Goal: Find specific page/section: Find specific page/section

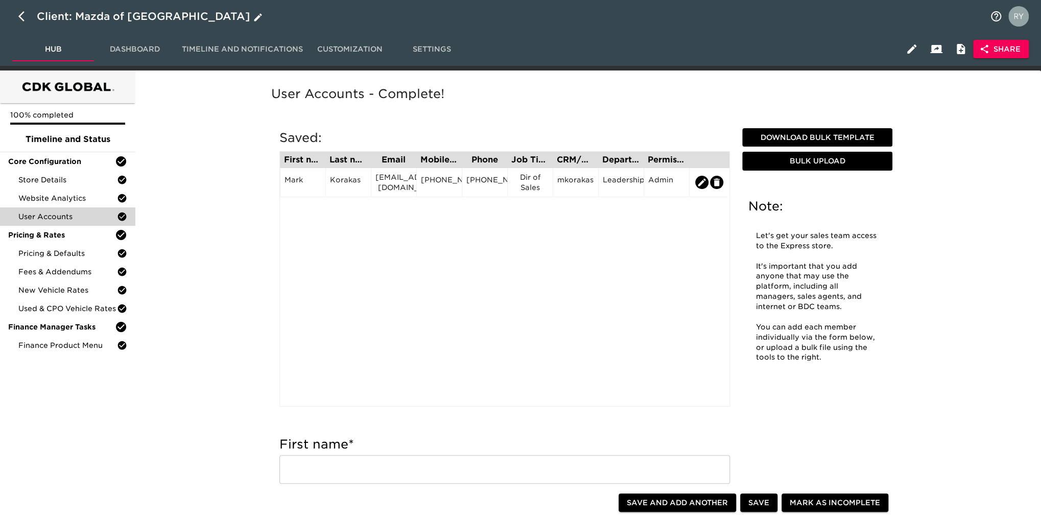
click at [18, 14] on icon "button" at bounding box center [24, 16] width 12 height 12
select select "10"
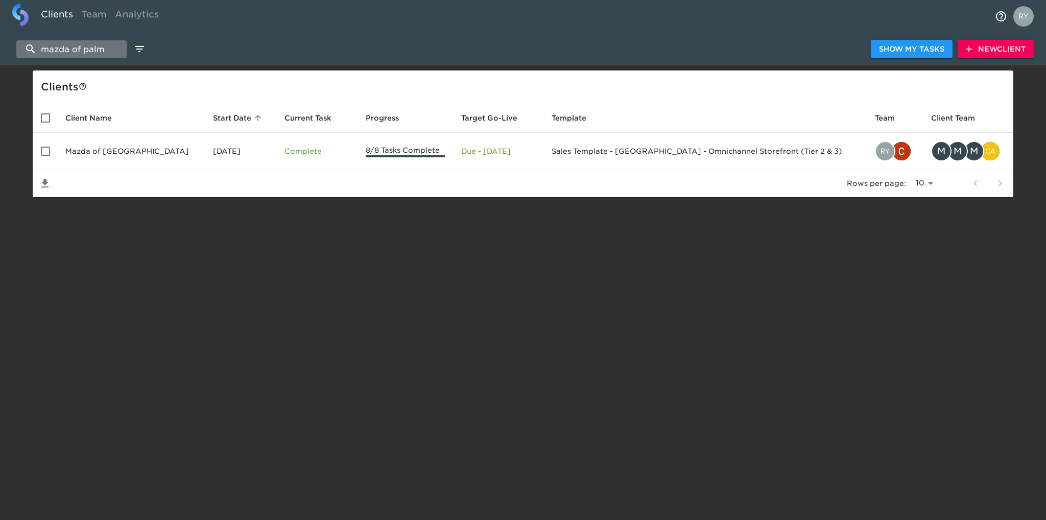
drag, startPoint x: 120, startPoint y: 48, endPoint x: 40, endPoint y: 43, distance: 79.8
click at [40, 43] on input "mazda of palm" at bounding box center [71, 49] width 110 height 18
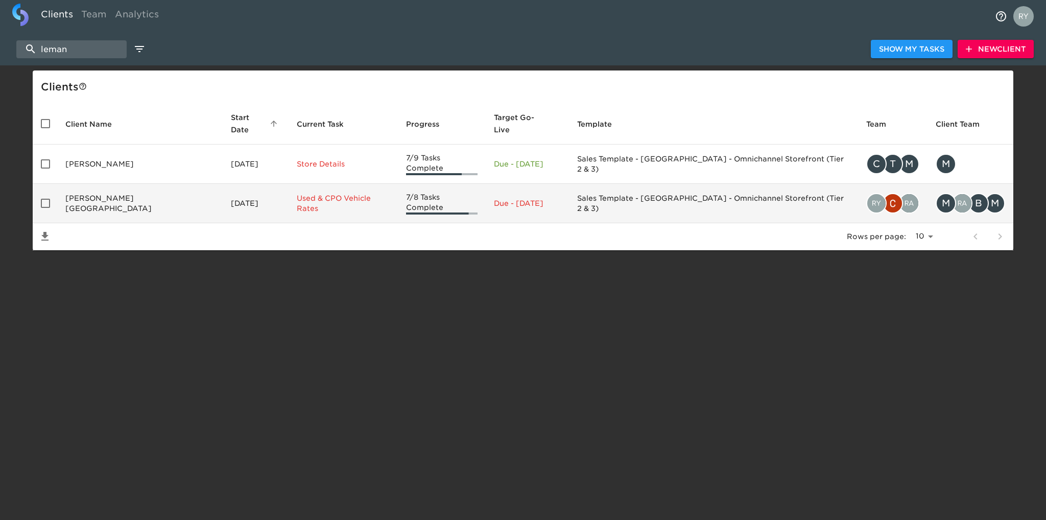
type input "leman"
click at [109, 191] on td "[PERSON_NAME][GEOGRAPHIC_DATA]" at bounding box center [140, 203] width 166 height 39
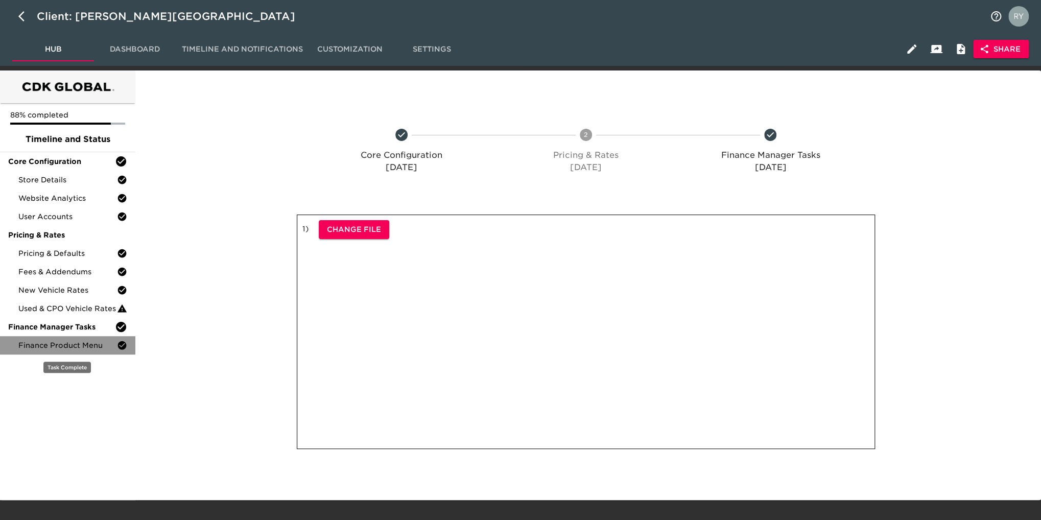
click at [88, 348] on span "Finance Product Menu" at bounding box center [67, 345] width 99 height 10
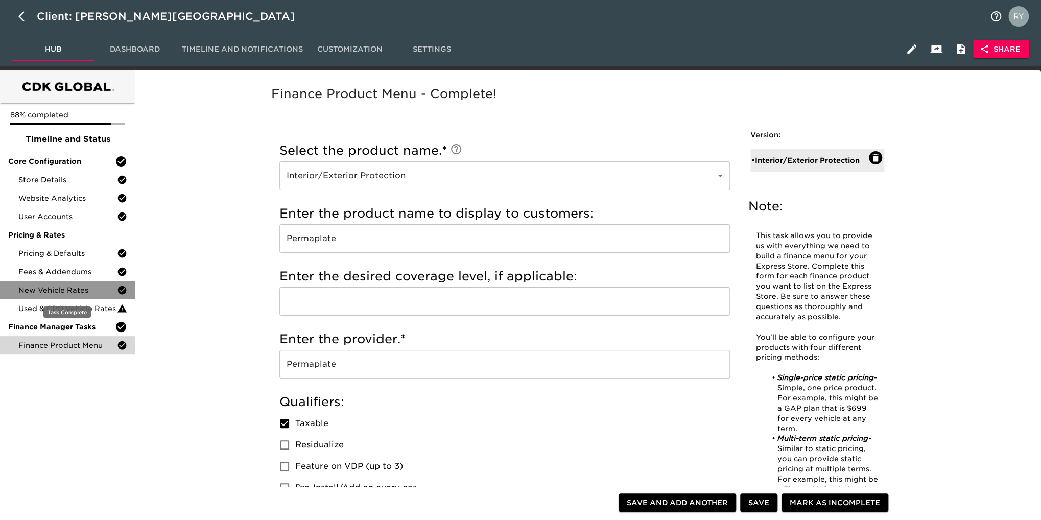
click at [60, 288] on span "New Vehicle Rates" at bounding box center [67, 290] width 99 height 10
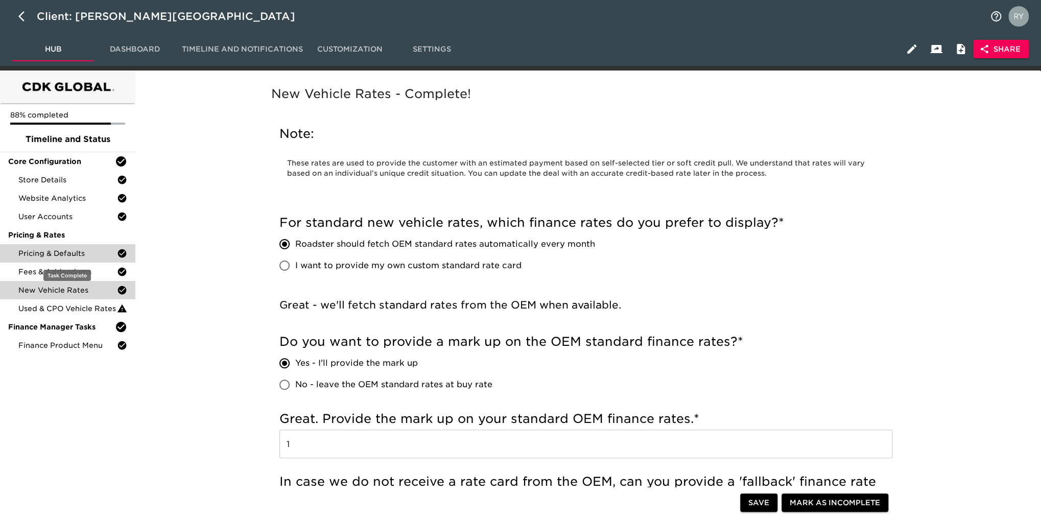
click at [63, 253] on span "Pricing & Defaults" at bounding box center [67, 253] width 99 height 10
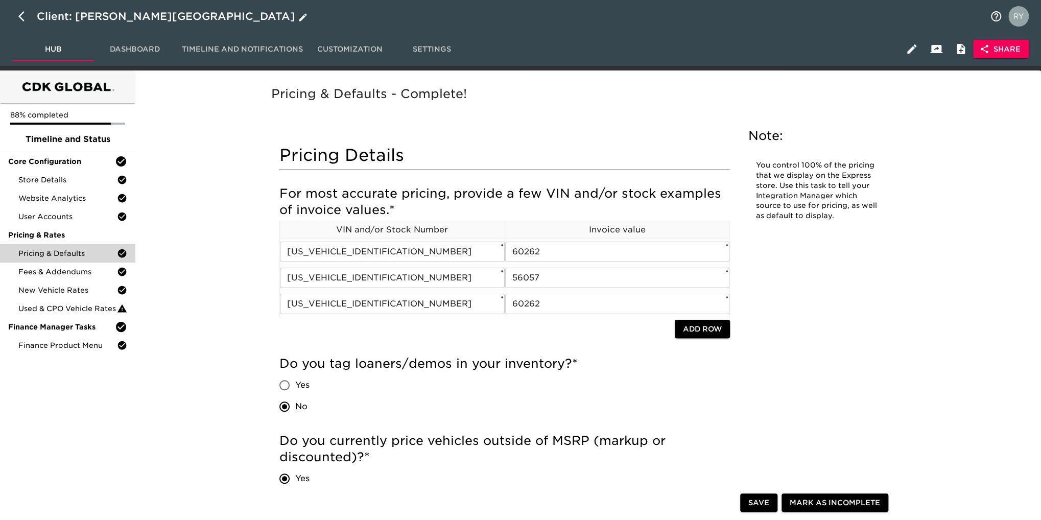
click at [19, 16] on icon "button" at bounding box center [21, 16] width 6 height 10
select select "10"
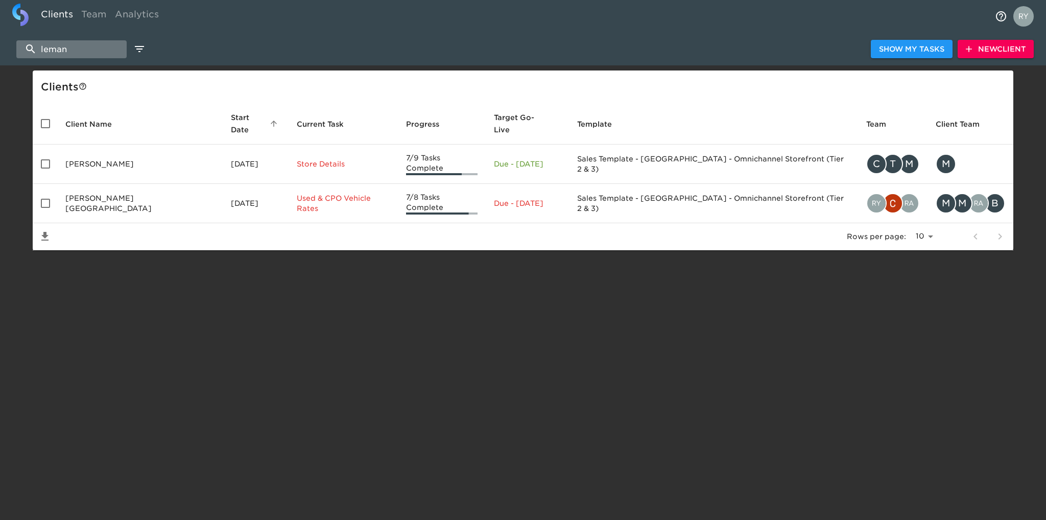
drag, startPoint x: 78, startPoint y: 52, endPoint x: 33, endPoint y: 52, distance: 45.5
click at [33, 52] on input "leman" at bounding box center [71, 49] width 110 height 18
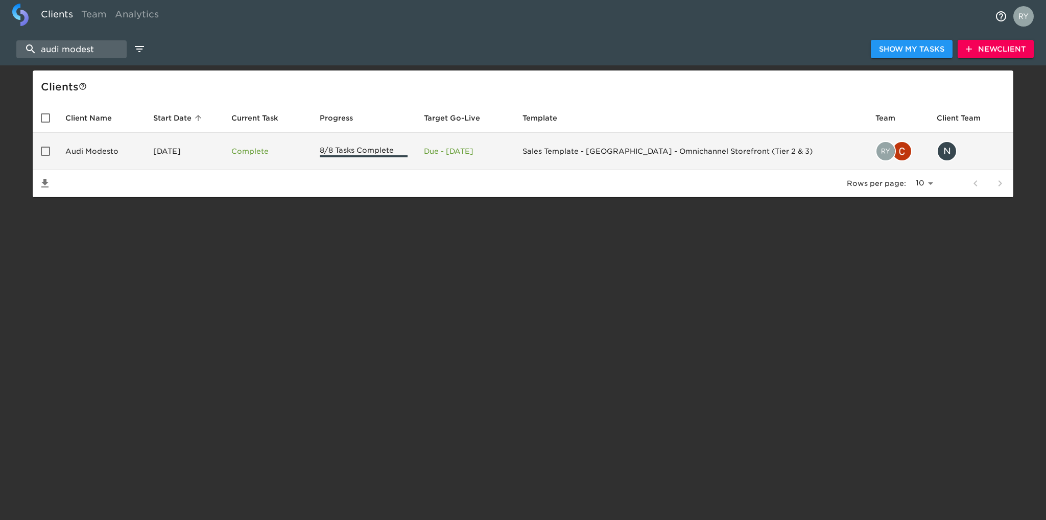
type input "audi modest"
click at [86, 149] on td "Audi Modesto" at bounding box center [101, 151] width 88 height 37
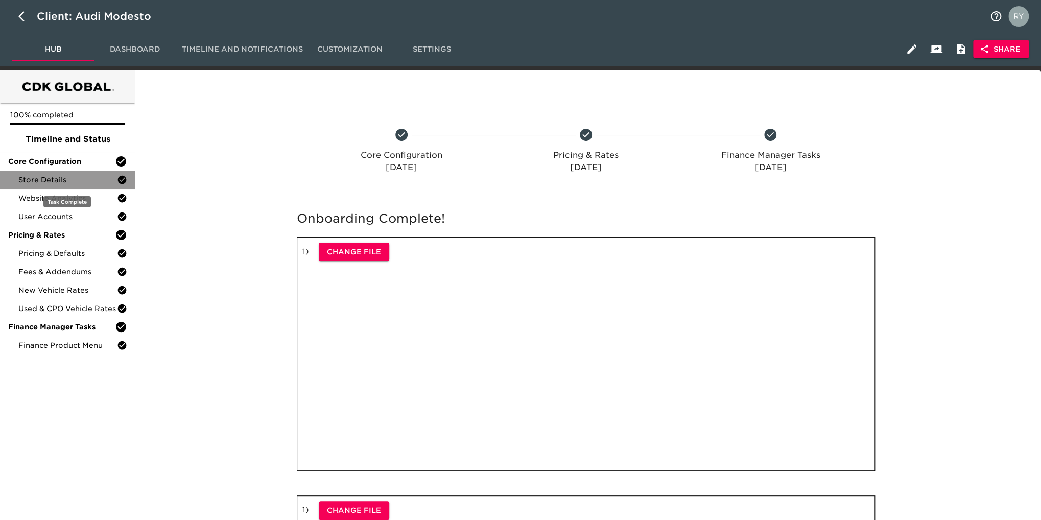
click at [65, 181] on span "Store Details" at bounding box center [67, 180] width 99 height 10
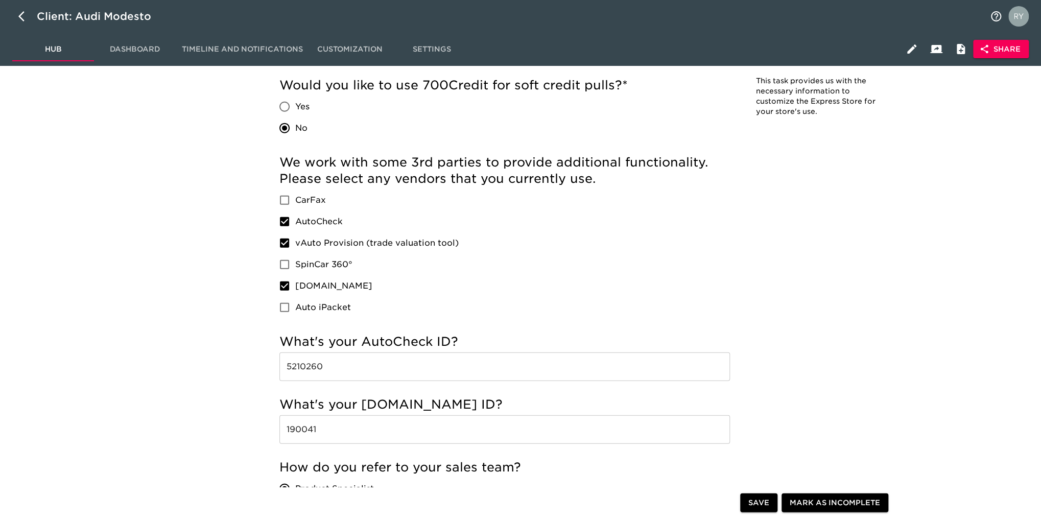
scroll to position [1635, 0]
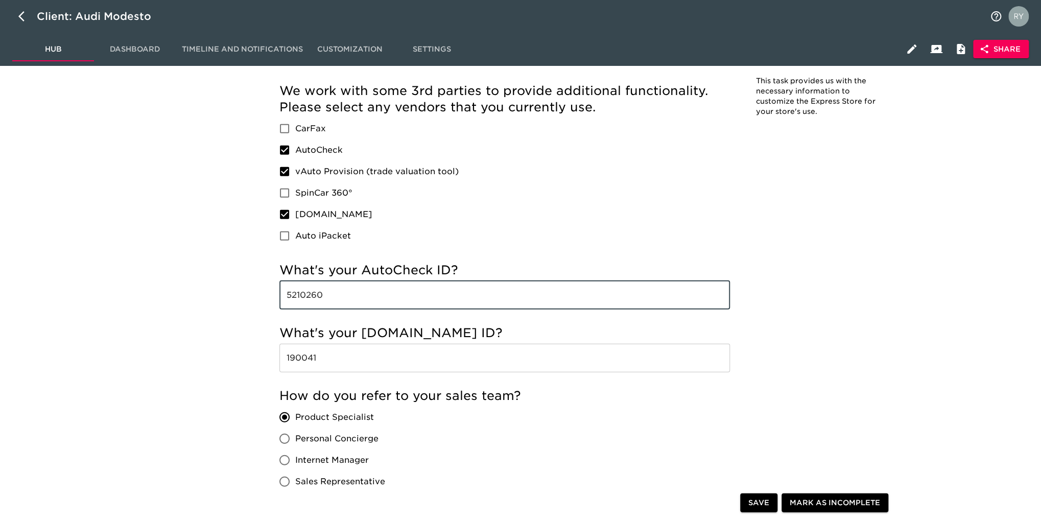
drag, startPoint x: 330, startPoint y: 294, endPoint x: 269, endPoint y: 303, distance: 61.5
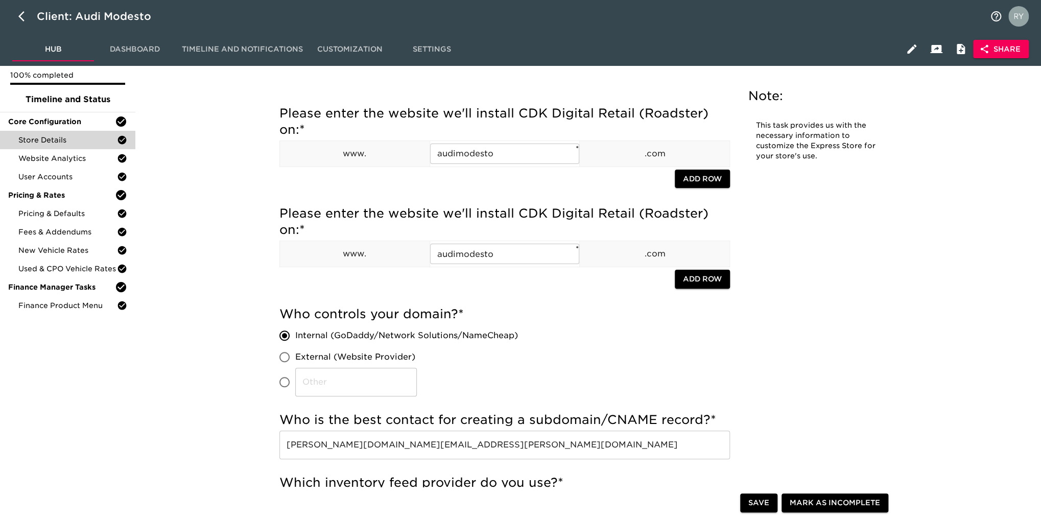
scroll to position [0, 0]
